Goal: Transaction & Acquisition: Purchase product/service

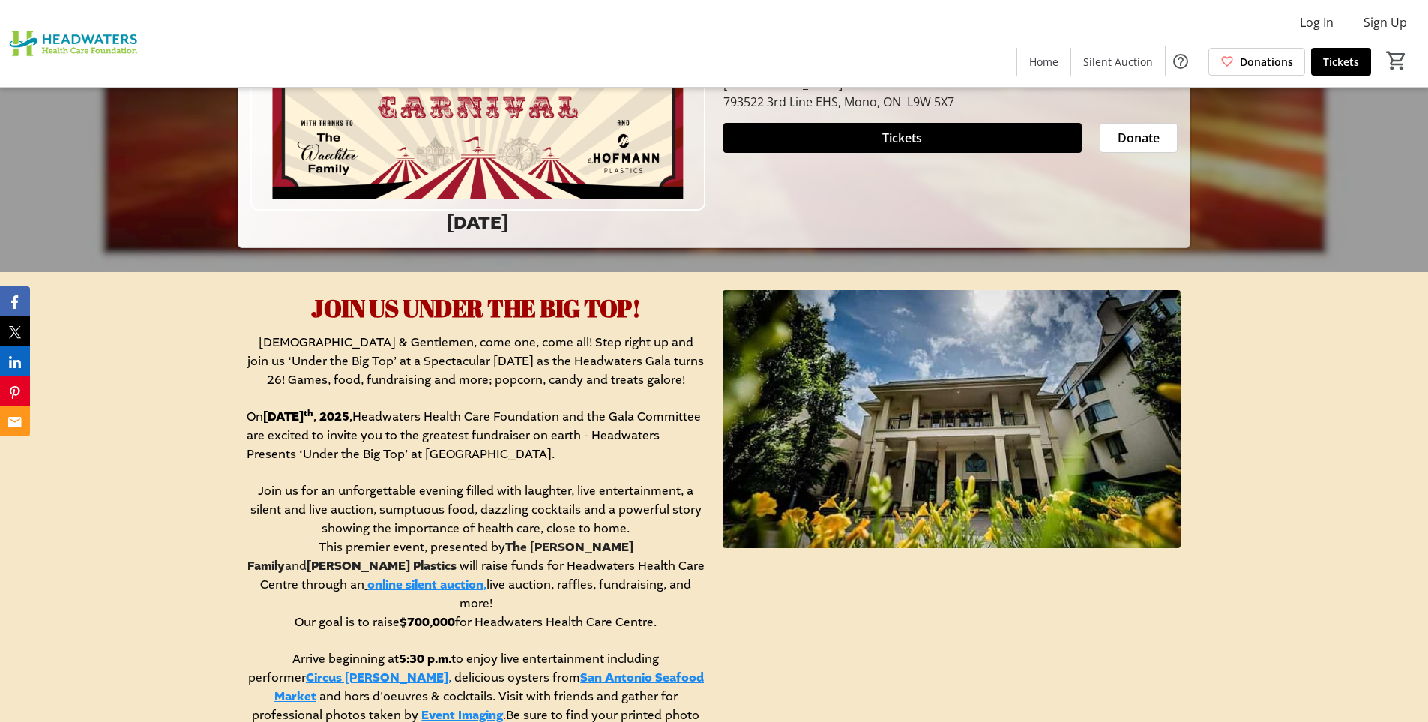
scroll to position [525, 0]
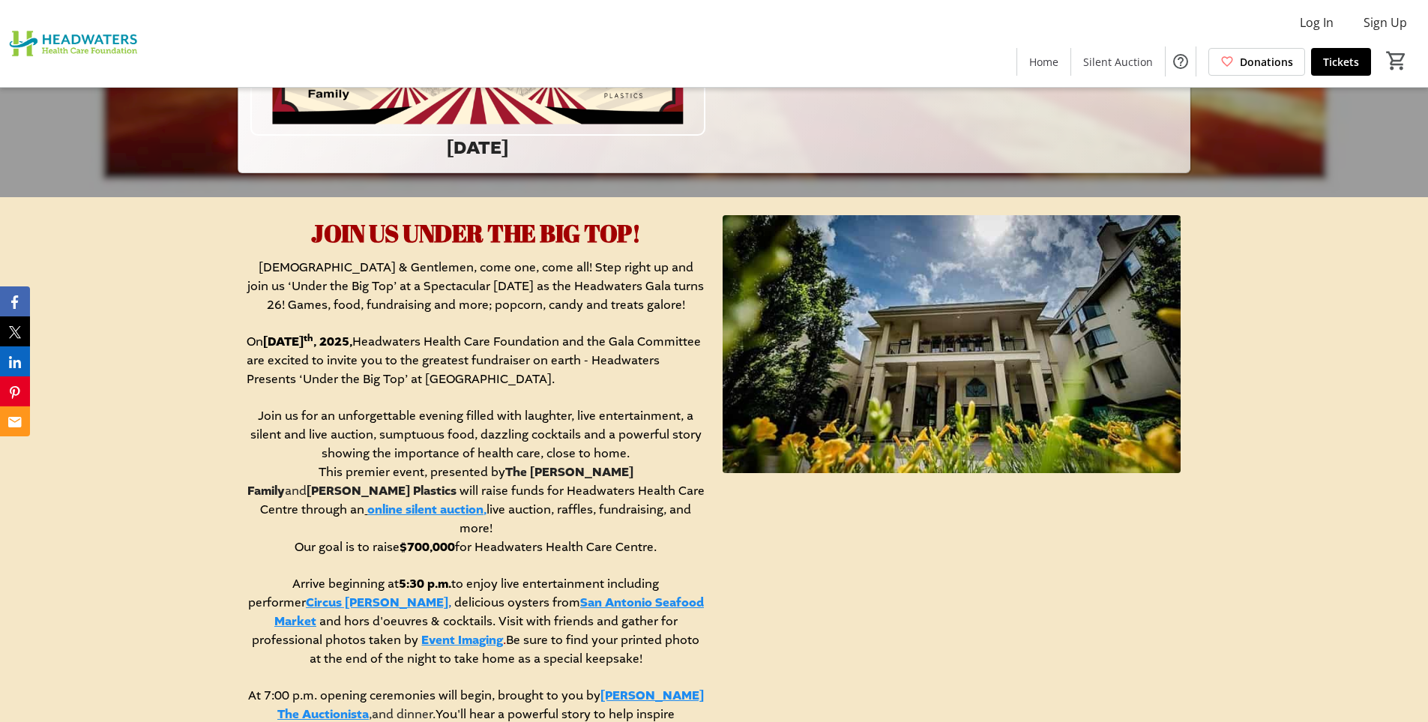
click at [487, 502] on link "online silent auction," at bounding box center [426, 510] width 119 height 16
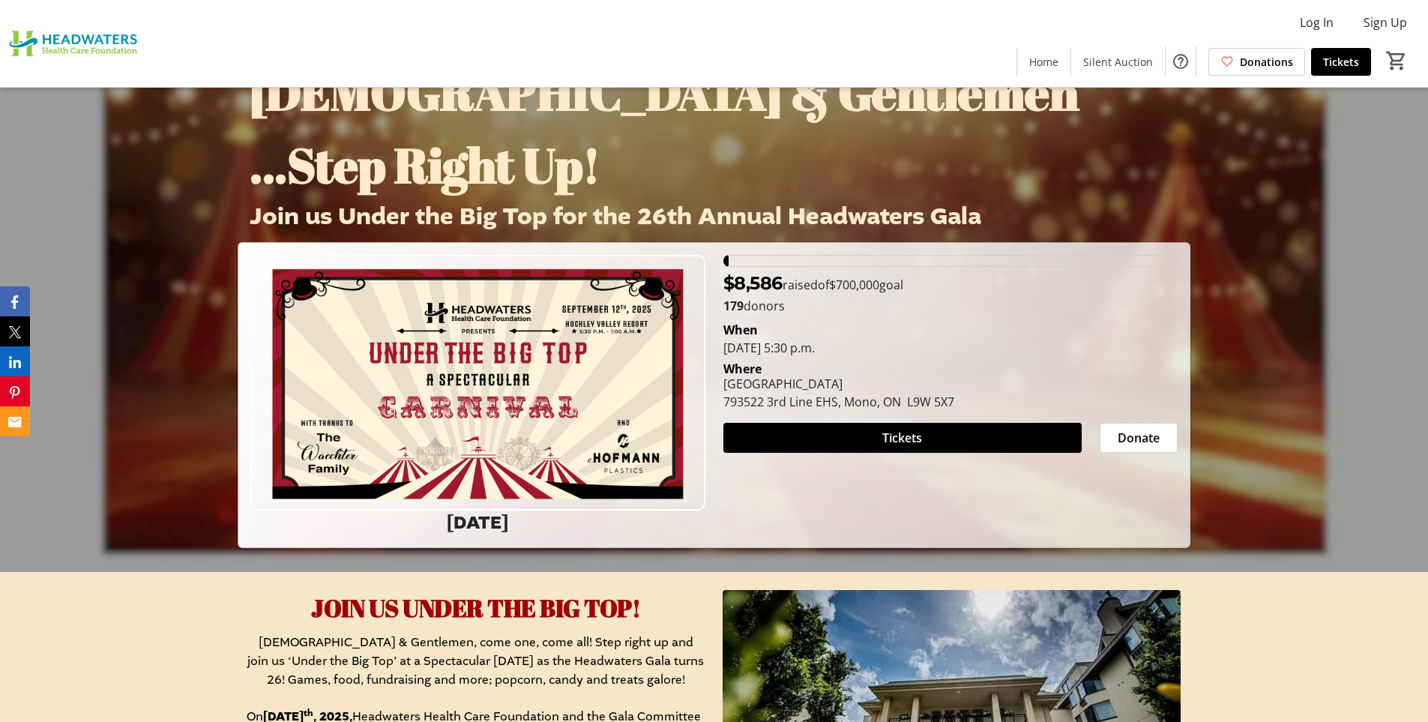
scroll to position [0, 0]
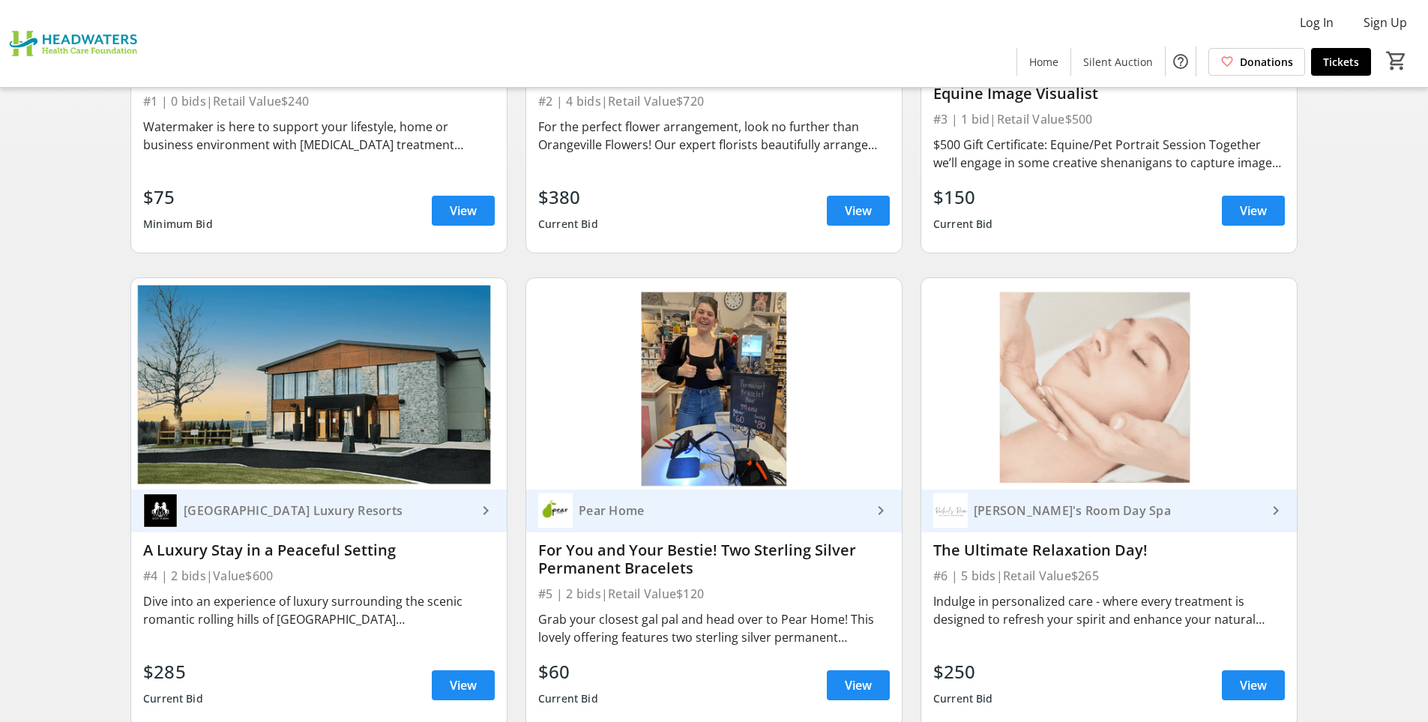
scroll to position [450, 0]
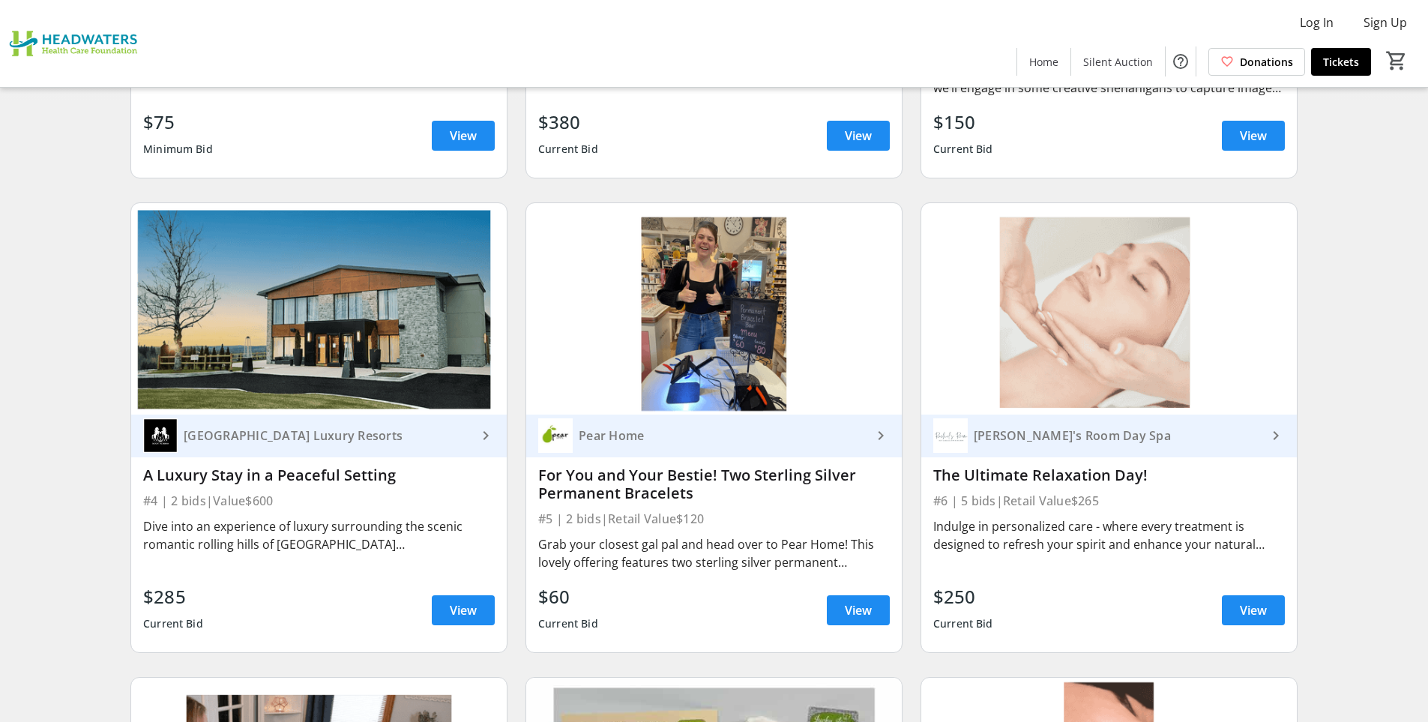
click at [322, 566] on div "Dive into an experience of luxury surrounding the scenic romantic rolling hills…" at bounding box center [319, 544] width 352 height 60
click at [454, 608] on span "View" at bounding box center [463, 610] width 27 height 18
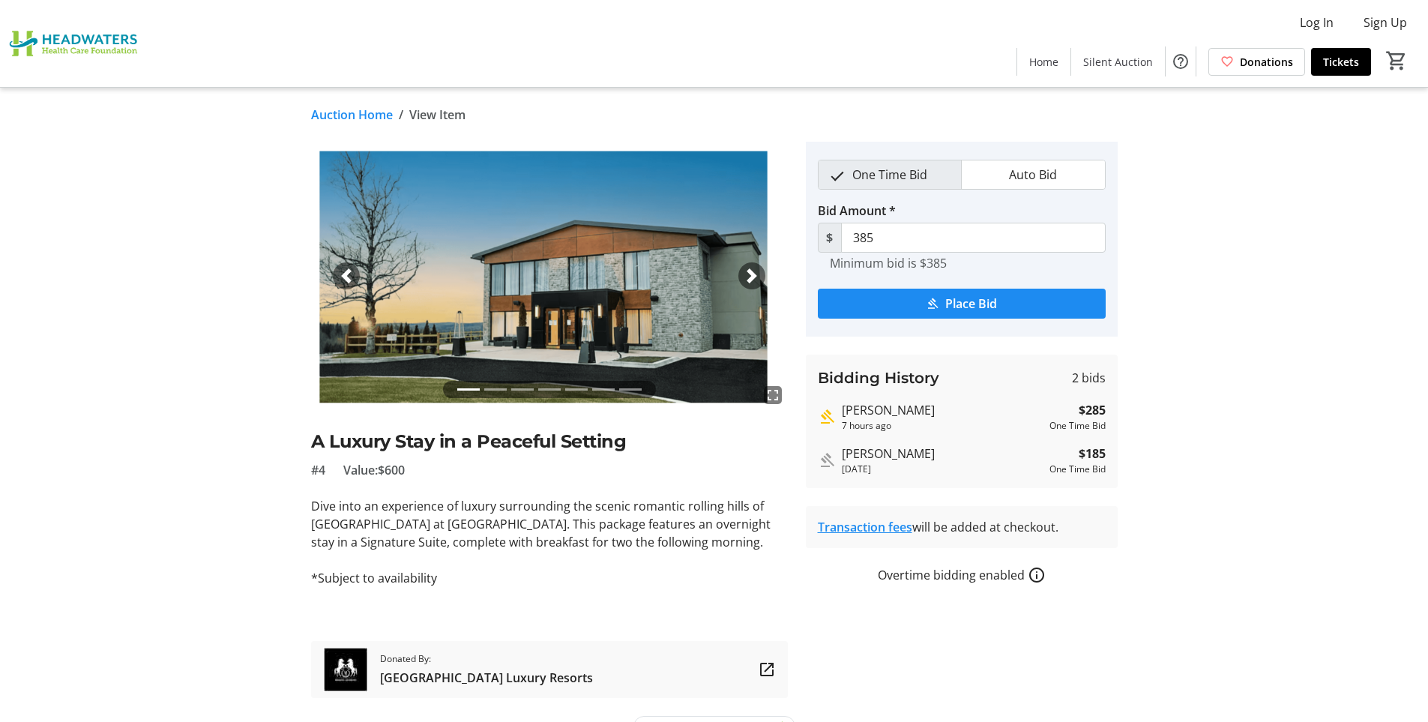
scroll to position [33, 0]
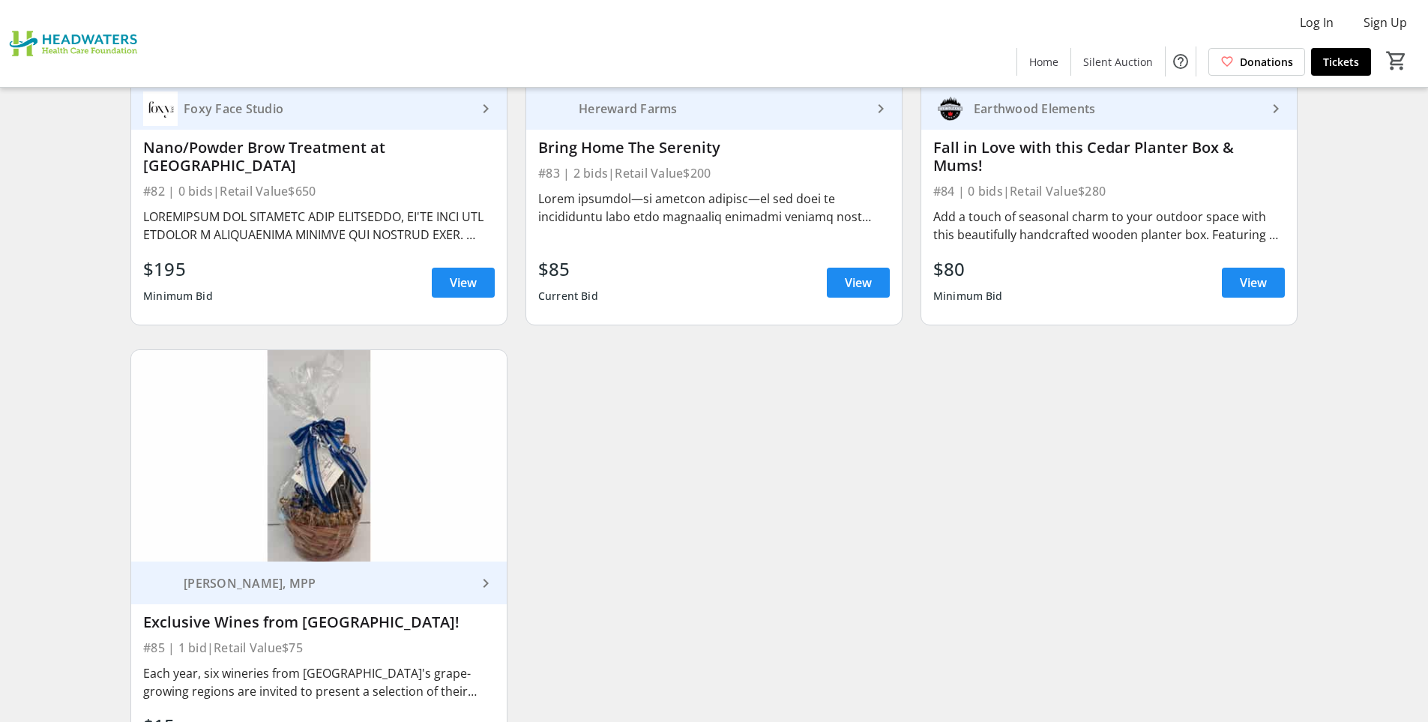
scroll to position [12983, 0]
